Goal: Task Accomplishment & Management: Complete application form

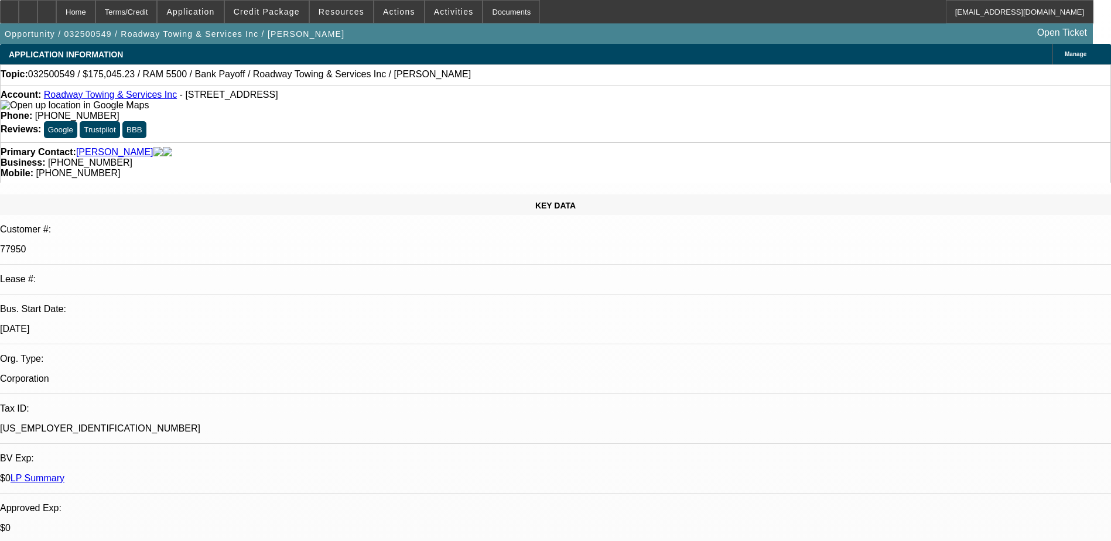
select select "0.1"
select select "0"
select select "0.1"
select select "0"
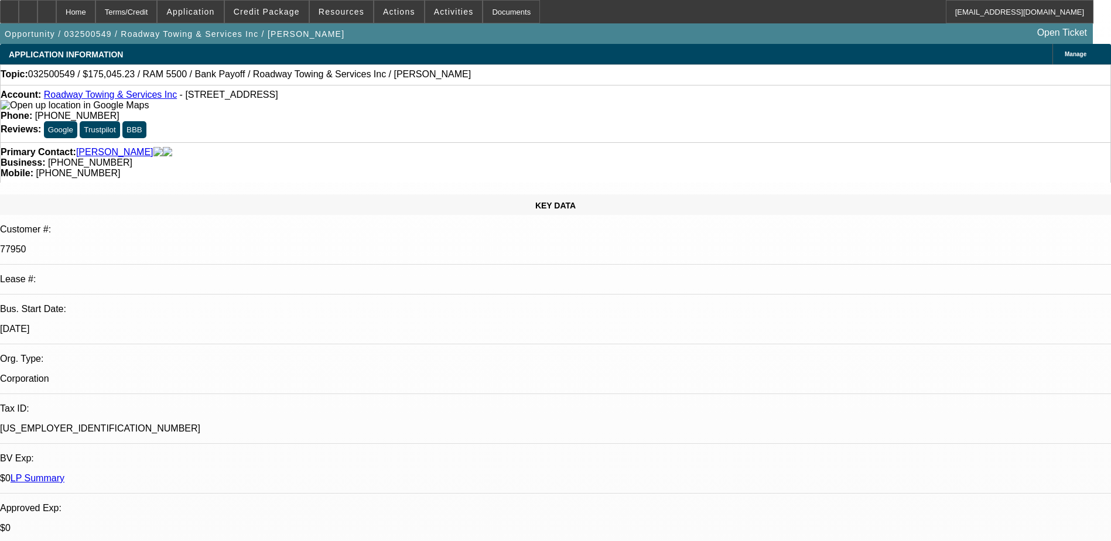
select select "0"
select select "0.1"
select select "0"
select select "0.1"
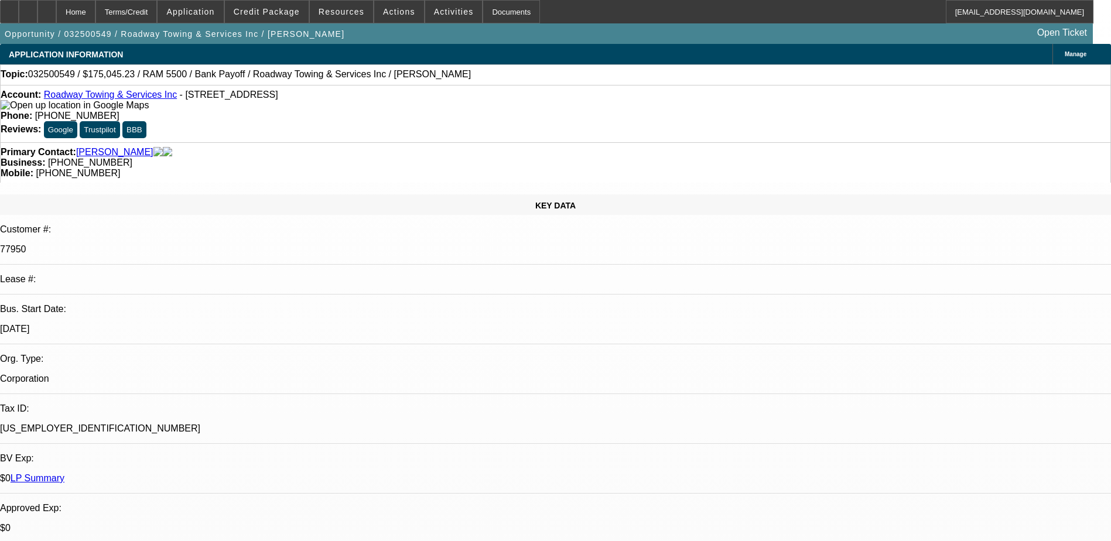
select select "0"
select select "1"
select select "6"
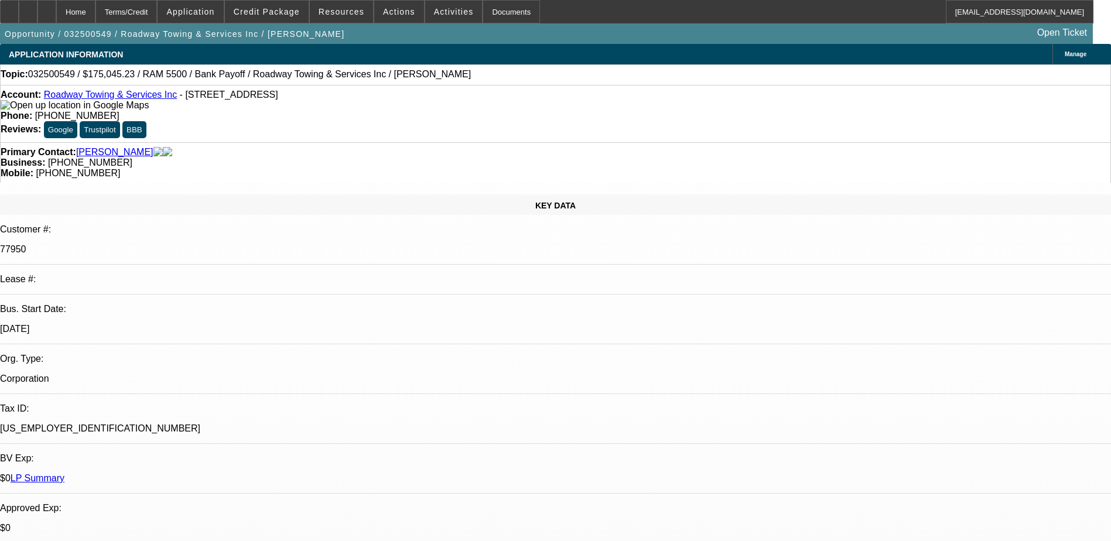
select select "1"
select select "6"
select select "1"
select select "2"
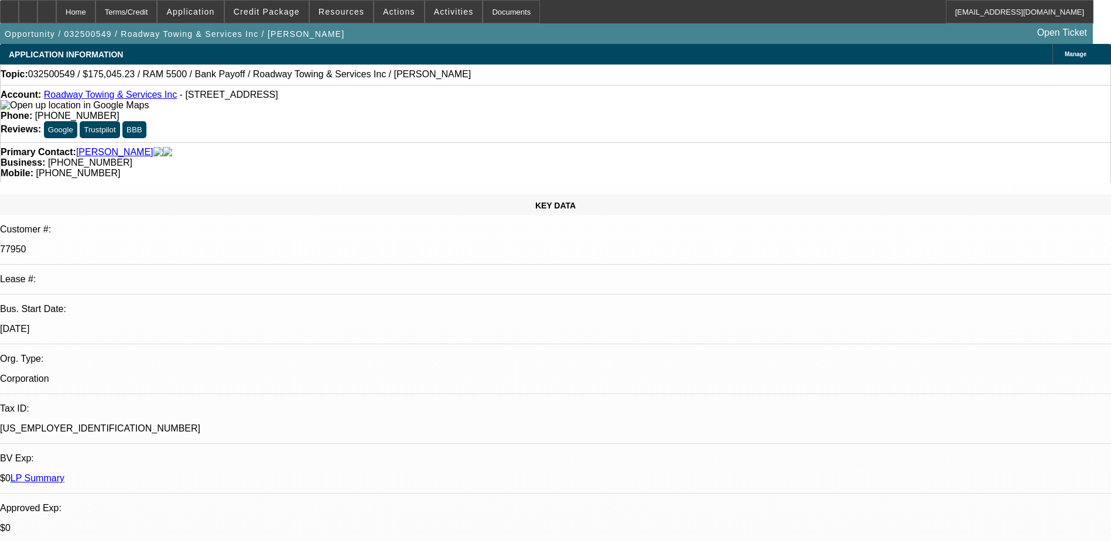
select select "6"
select select "1"
select select "2"
select select "6"
click at [125, 98] on link "Roadway Towing & Services Inc" at bounding box center [110, 95] width 133 height 10
